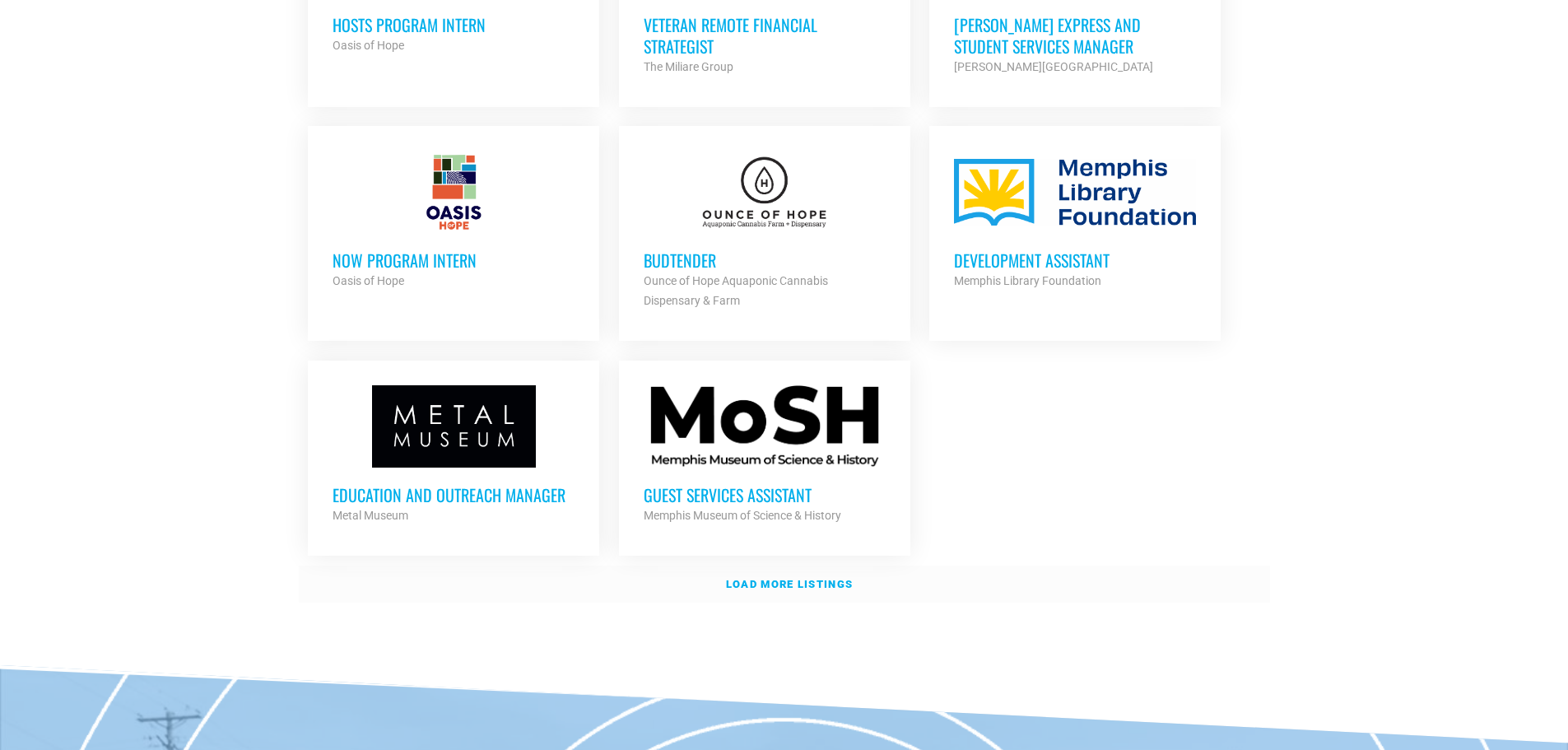
scroll to position [1812, 0]
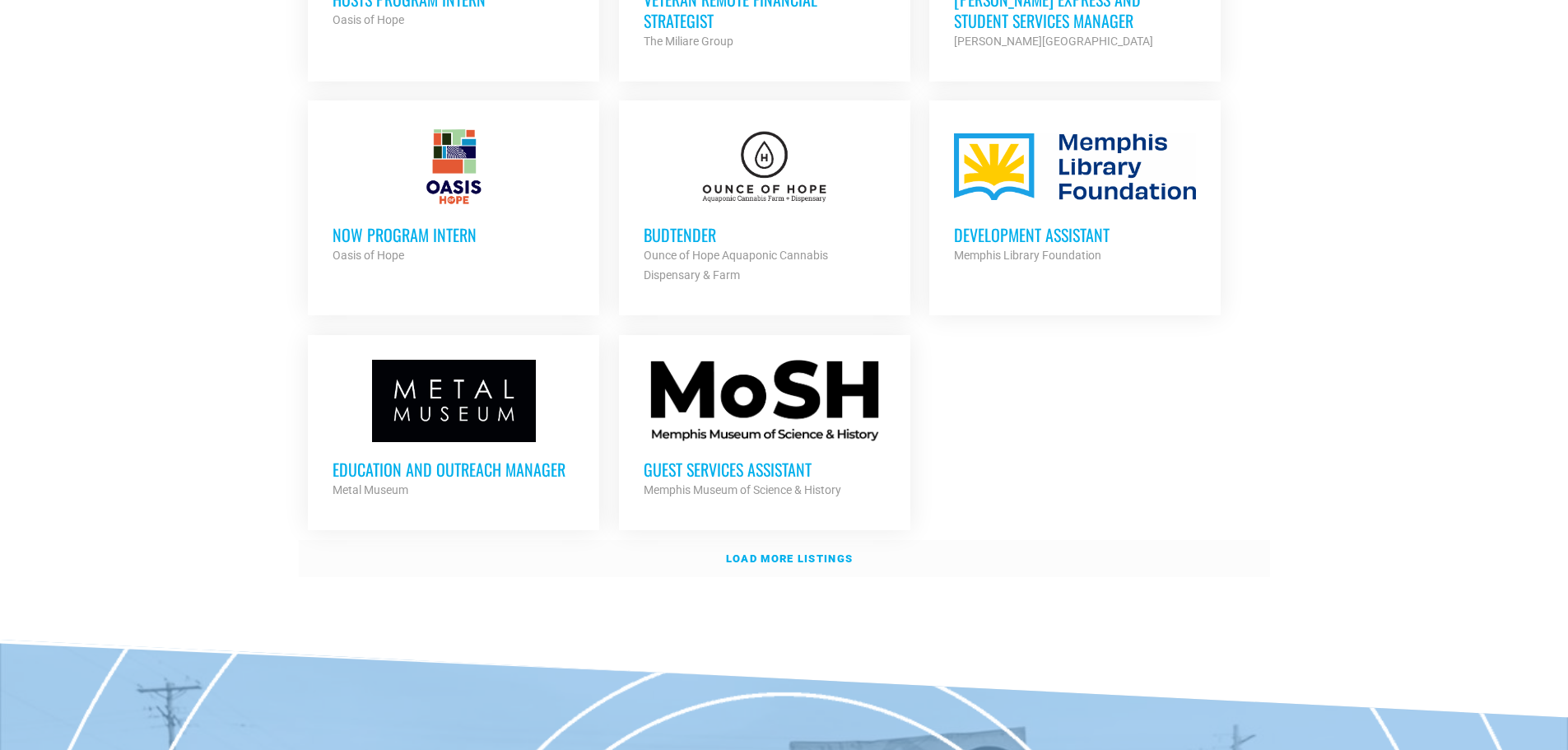
click at [805, 552] on strong "Load more listings" at bounding box center [789, 558] width 127 height 13
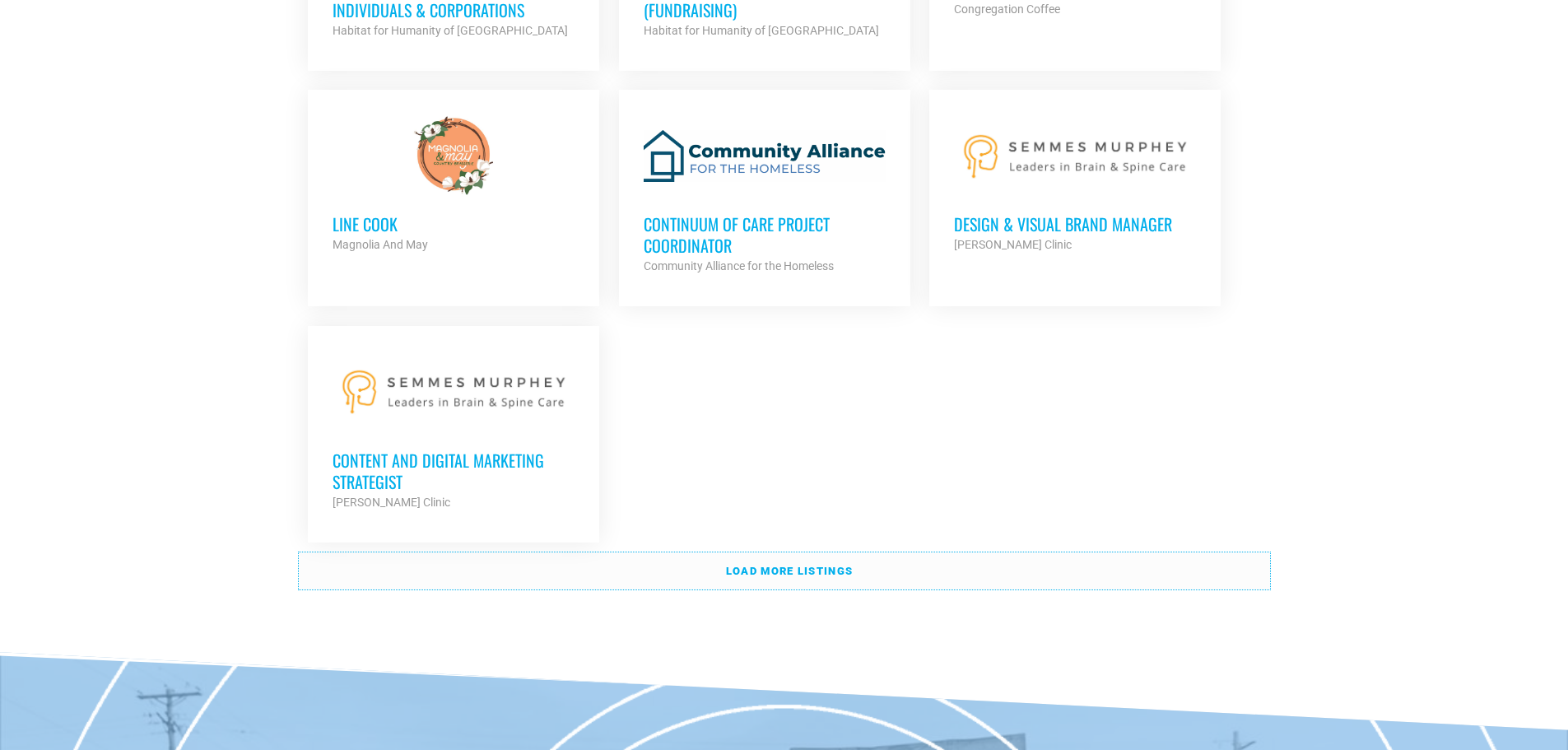
scroll to position [3623, 0]
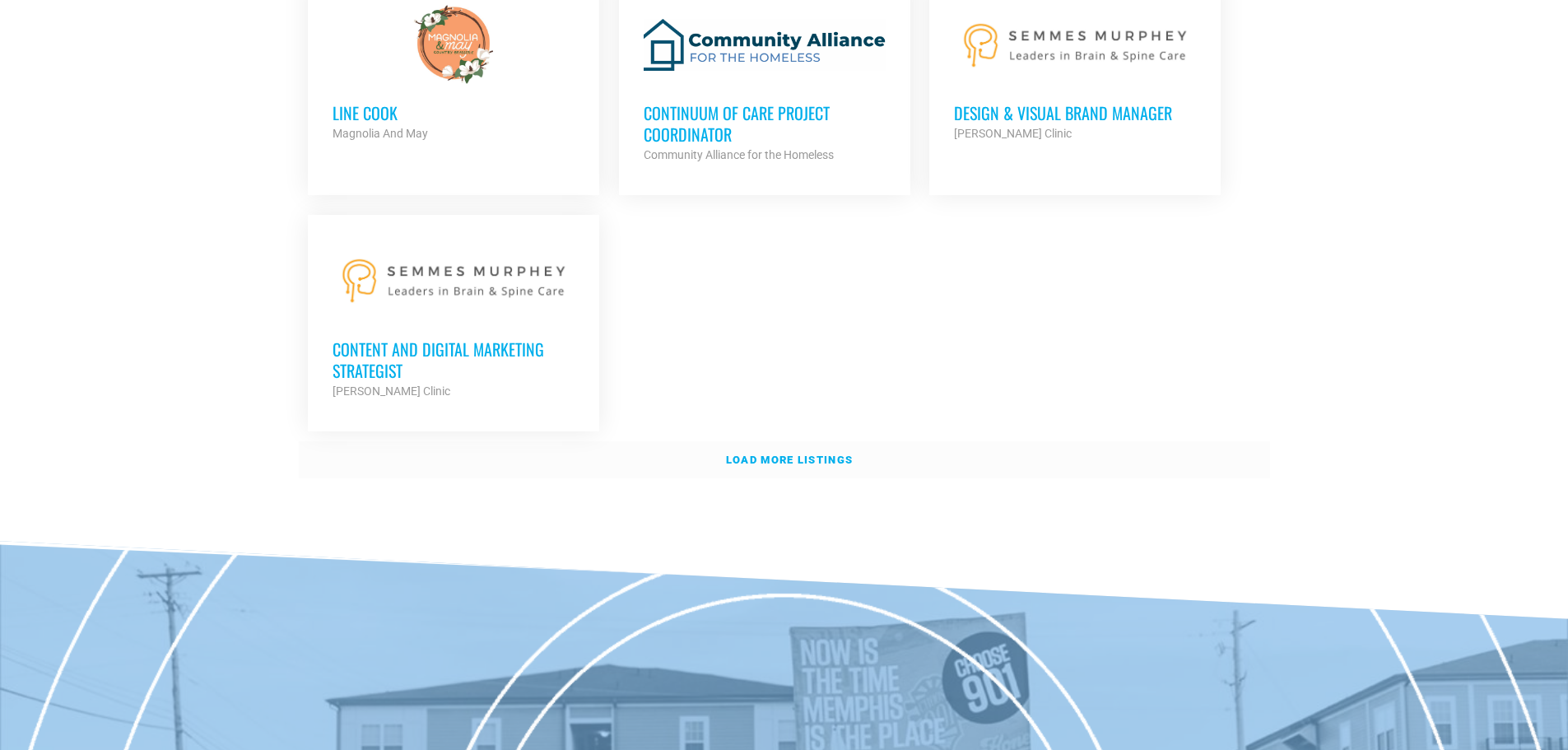
click at [750, 454] on strong "Load more listings" at bounding box center [789, 460] width 127 height 13
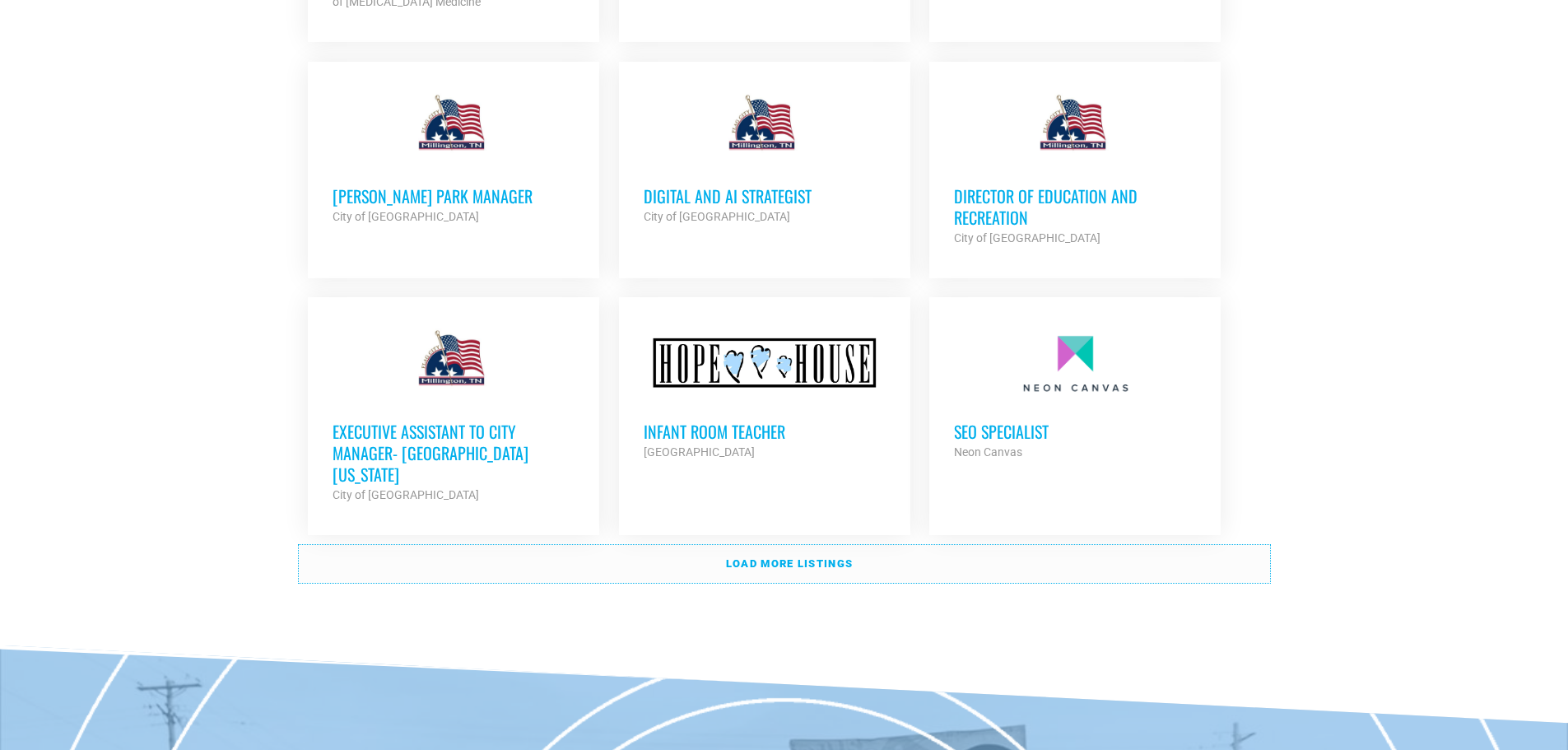
scroll to position [5023, 0]
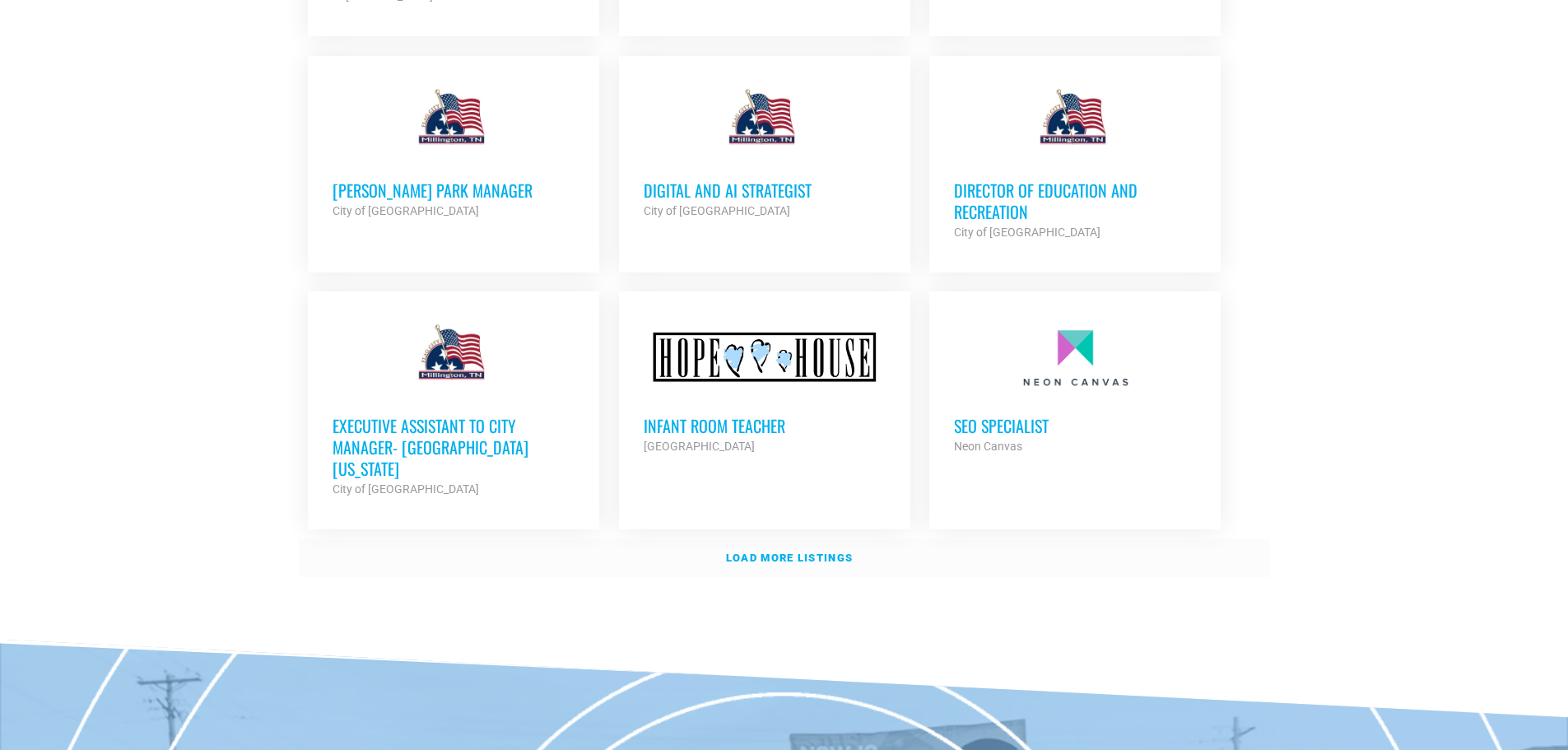
click at [802, 552] on strong "Load more listings" at bounding box center [789, 558] width 127 height 13
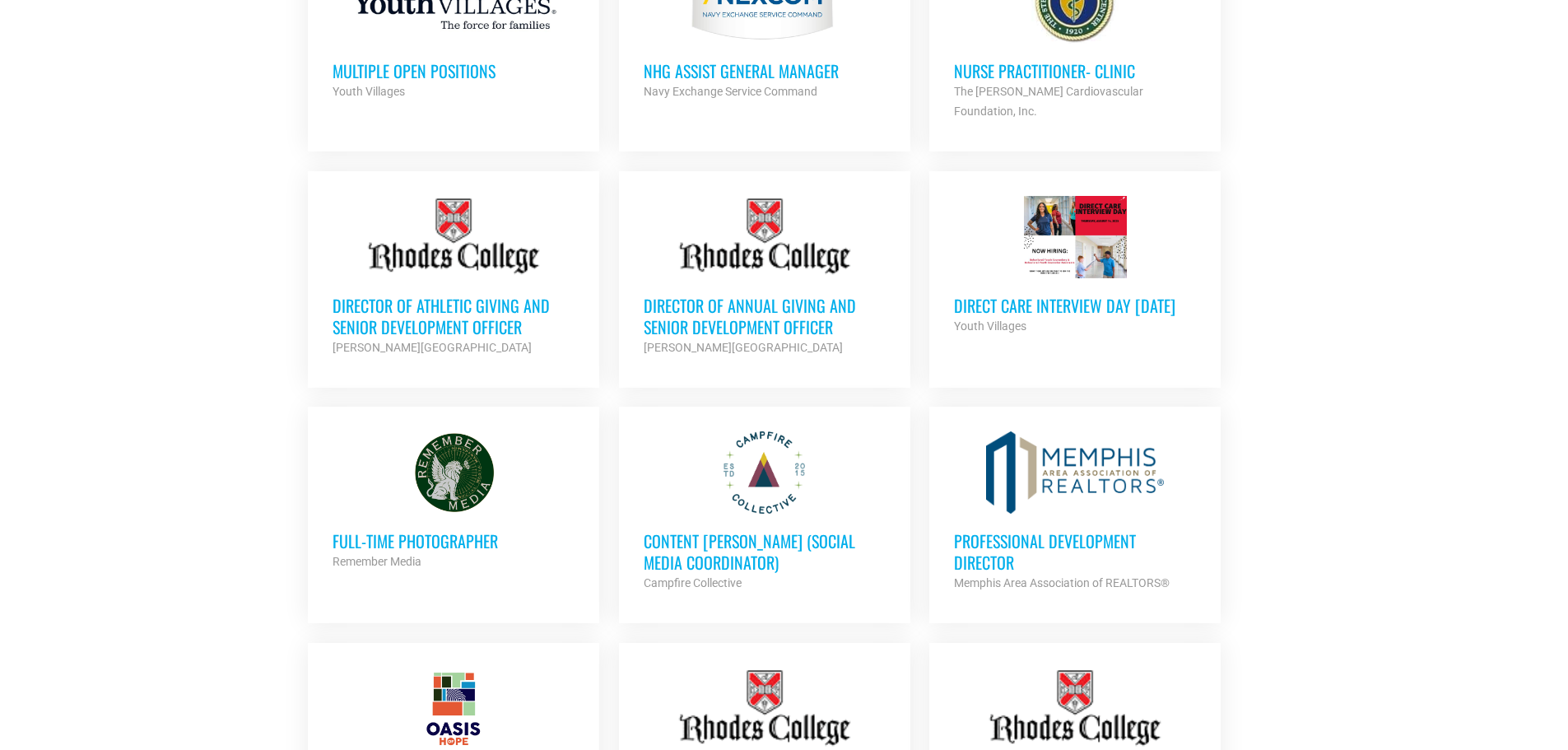
scroll to position [824, 0]
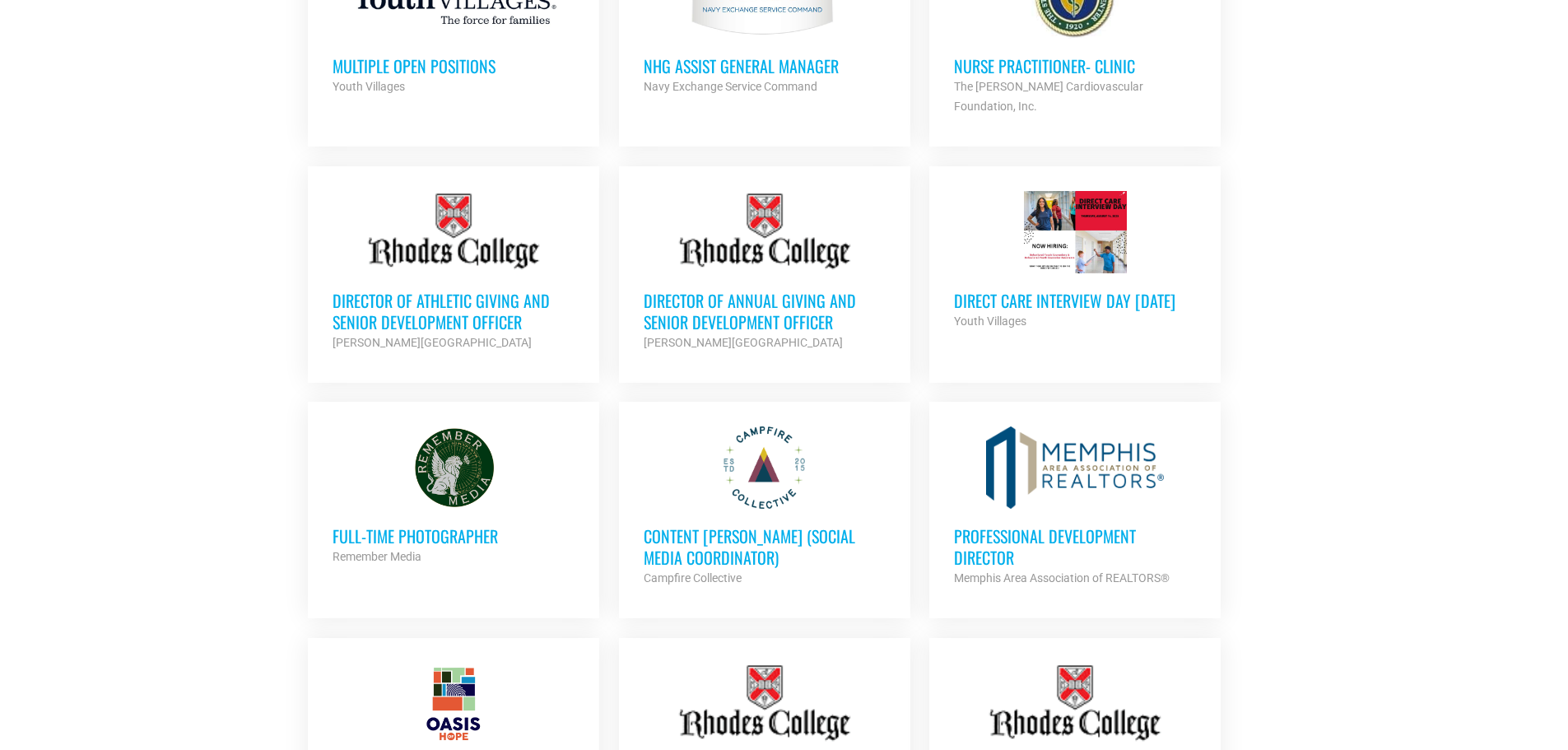
click at [1050, 525] on h3 "Professional Development Director" at bounding box center [1074, 547] width 242 height 43
